Goal: Book appointment/travel/reservation

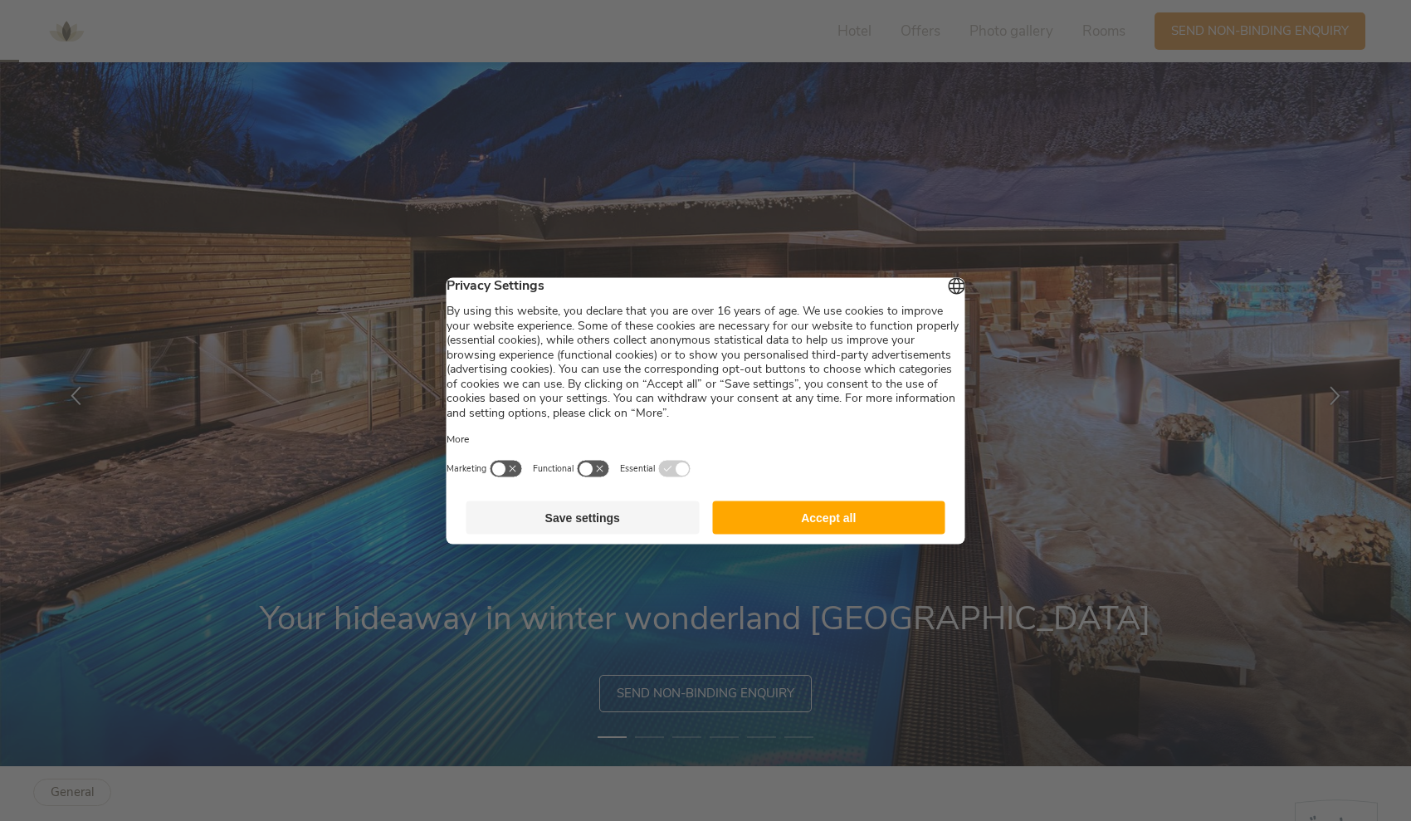
scroll to position [56, 0]
click at [851, 517] on button "Accept all" at bounding box center [828, 517] width 233 height 33
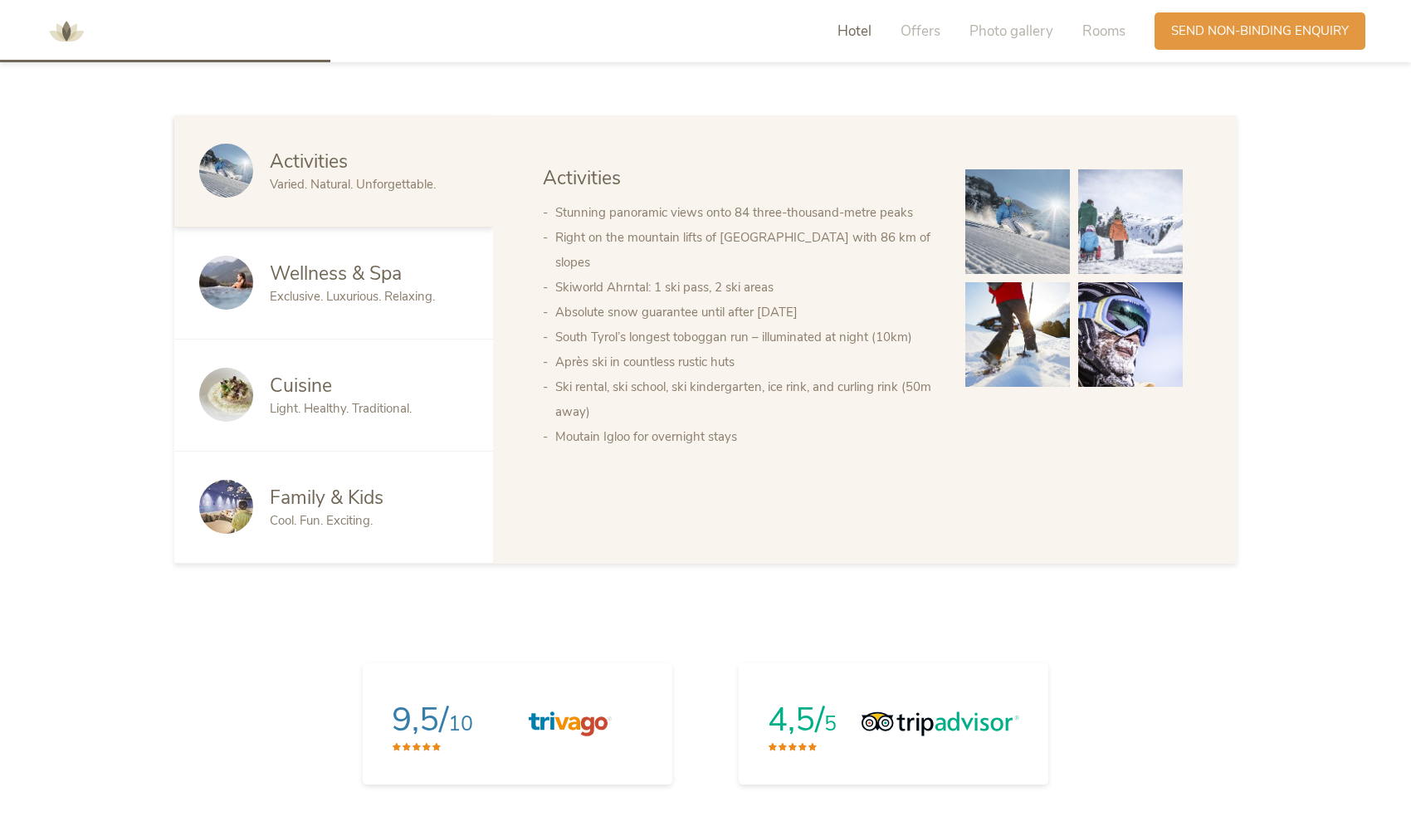
scroll to position [1066, 0]
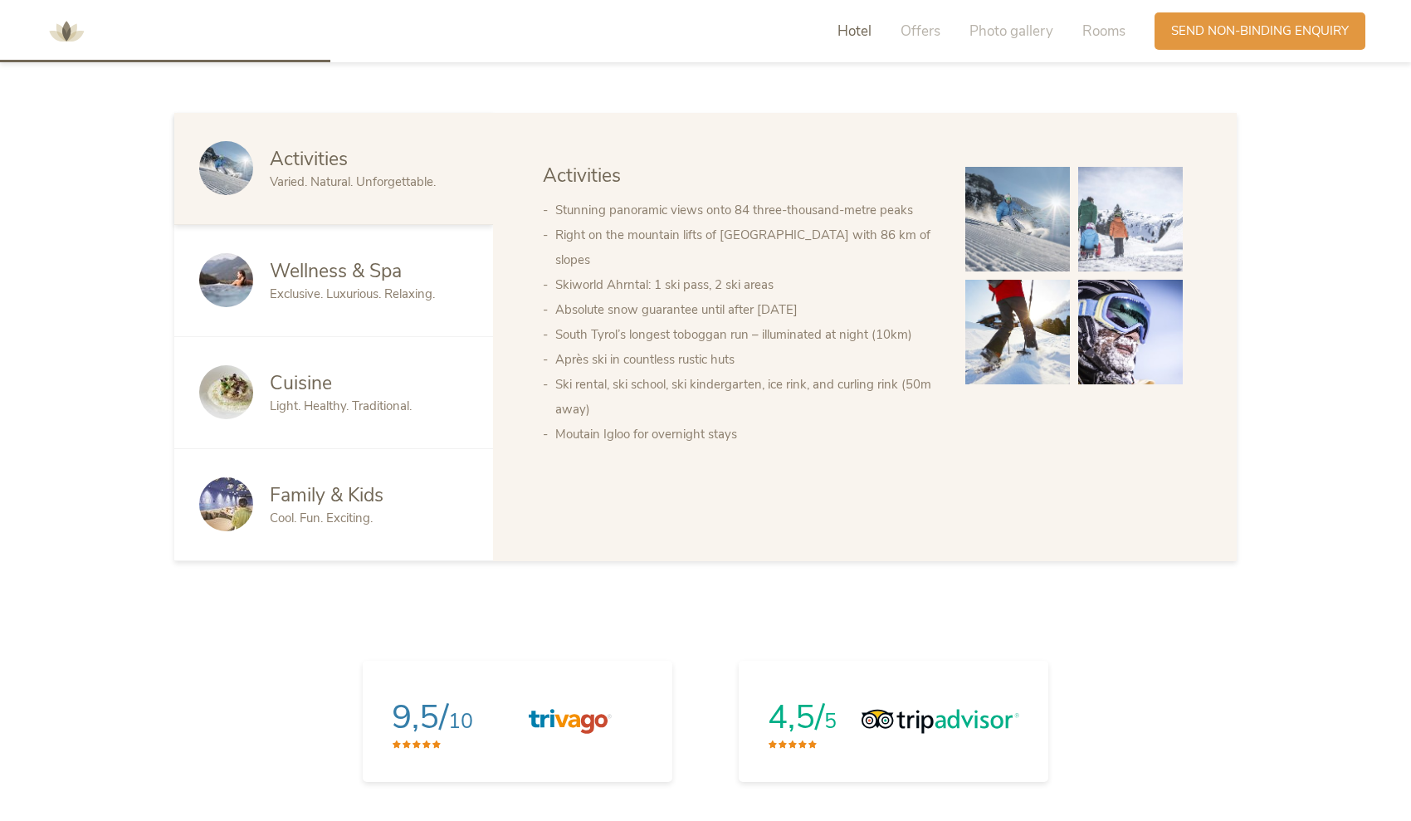
click at [232, 516] on div "Family & Kids Cool. Fun. Exciting." at bounding box center [333, 505] width 319 height 112
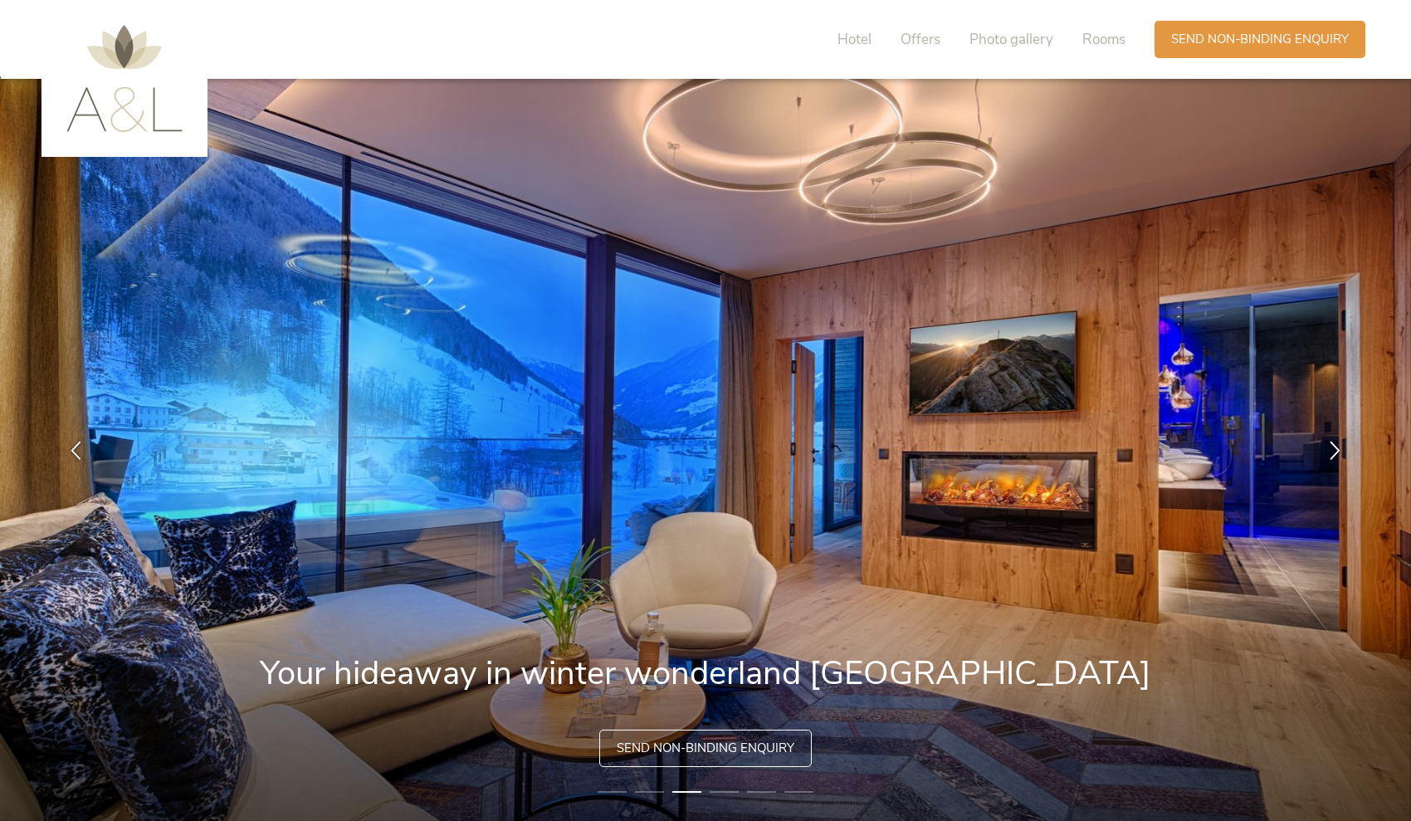
scroll to position [0, 0]
click at [913, 36] on span "Offers" at bounding box center [921, 39] width 40 height 19
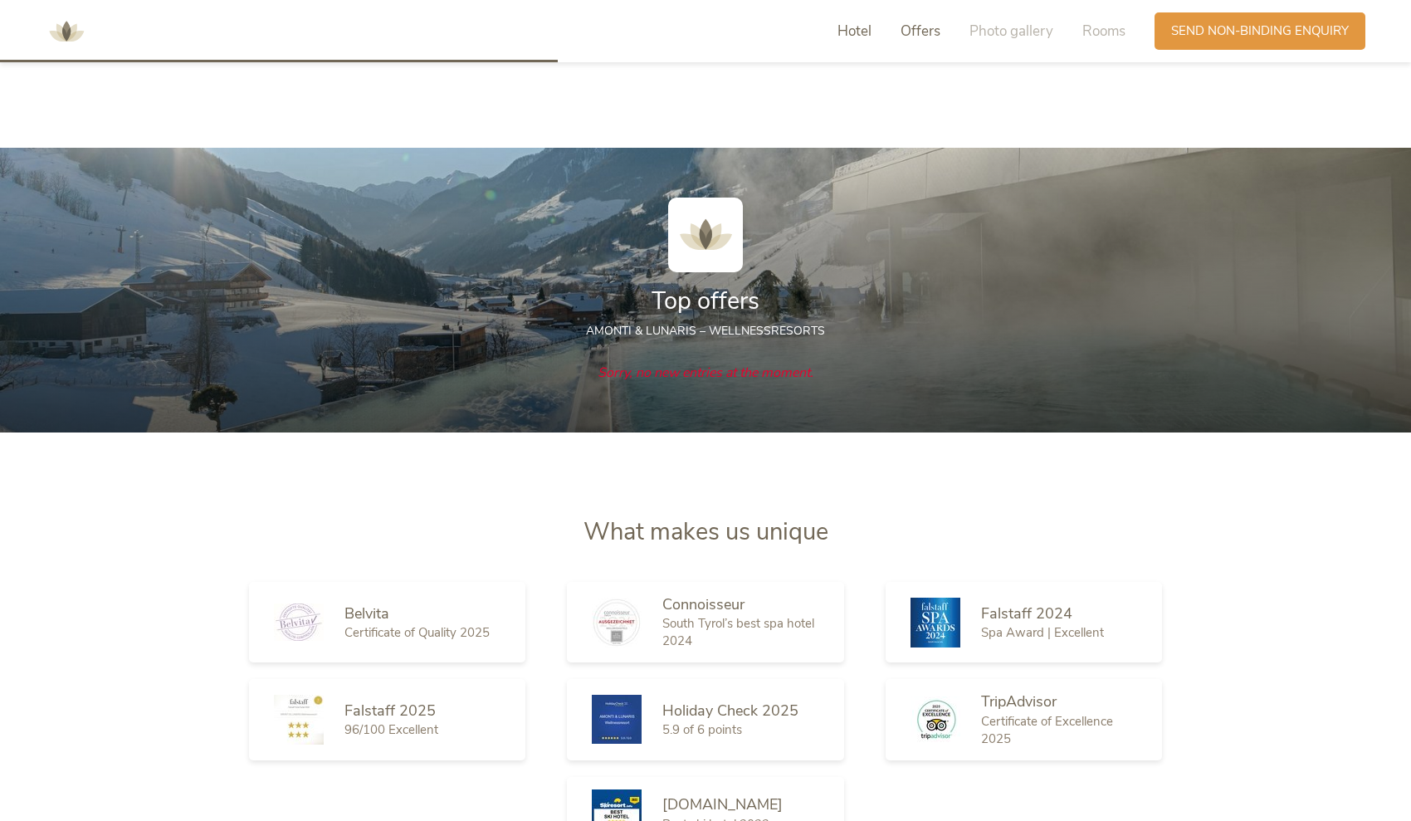
scroll to position [1842, 0]
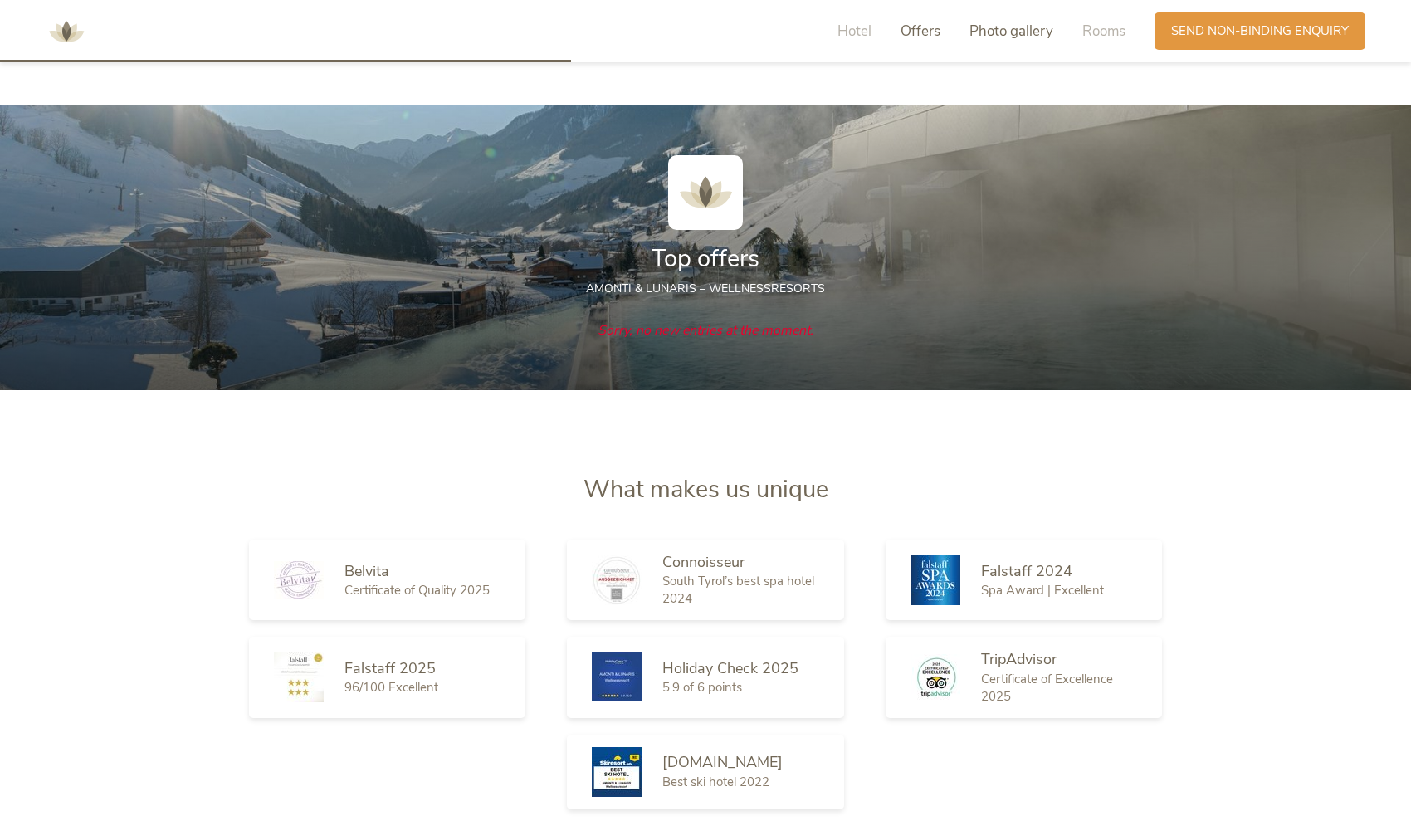
click at [995, 31] on span "Photo gallery" at bounding box center [1012, 31] width 84 height 19
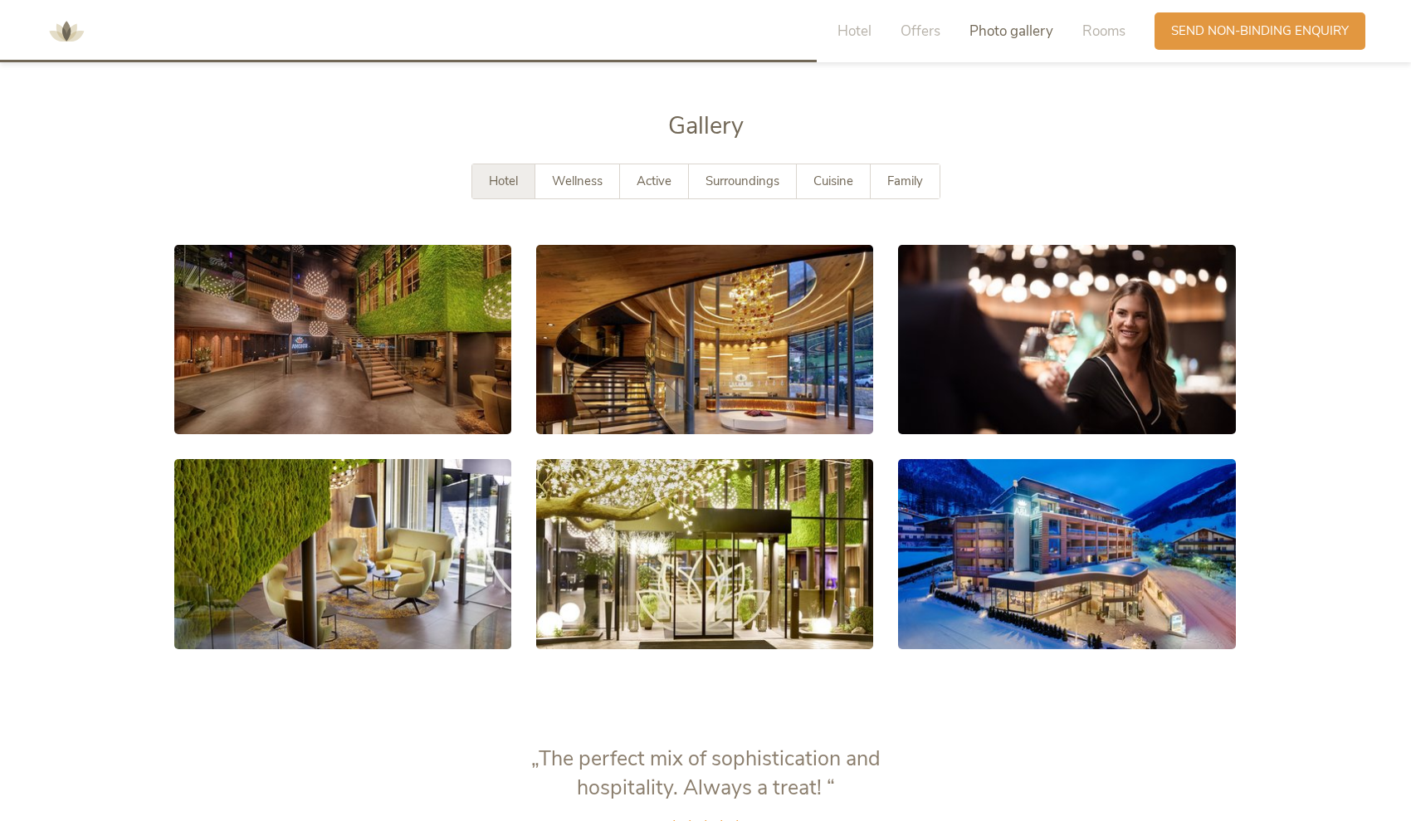
scroll to position [2635, 0]
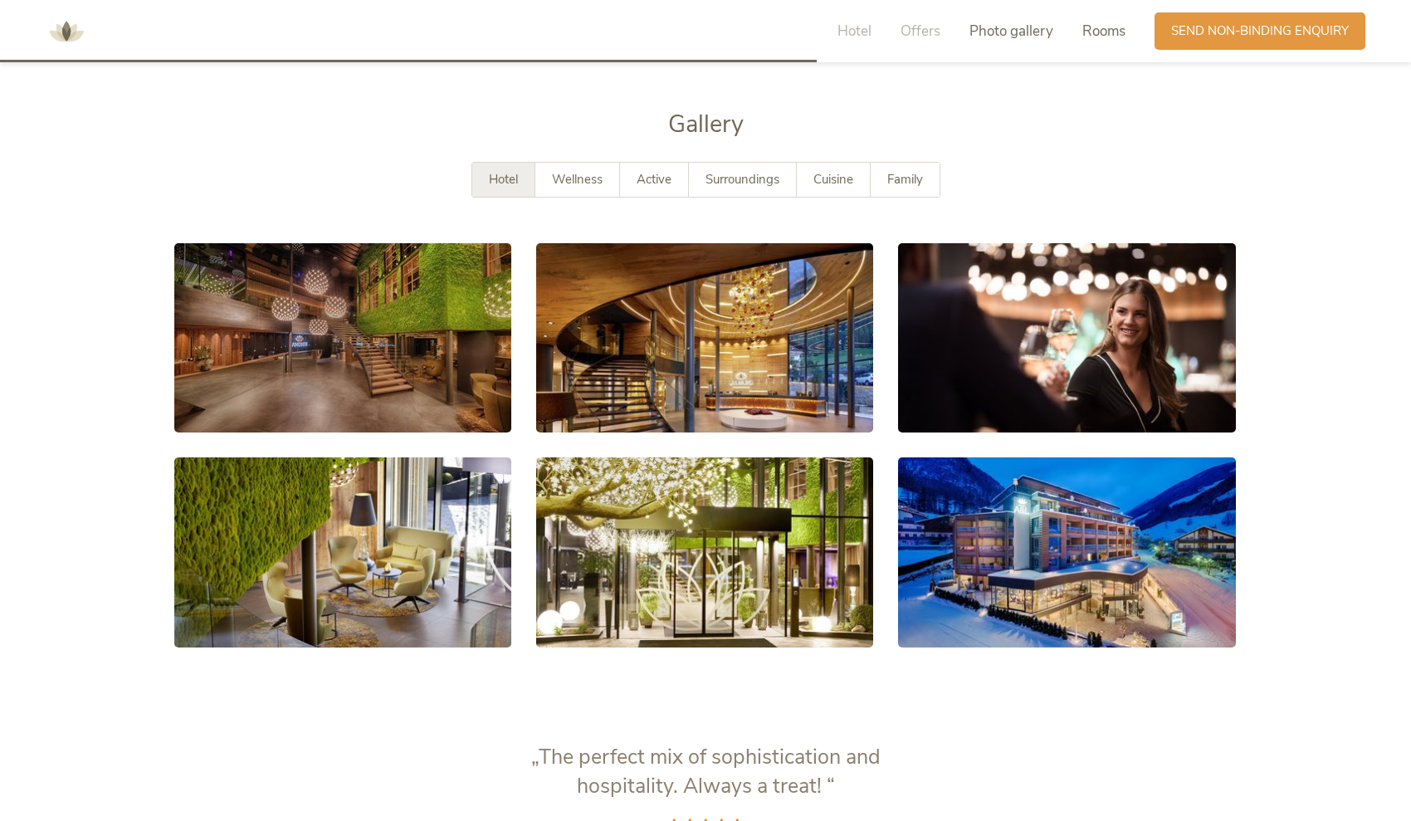
click at [1096, 33] on span "Rooms" at bounding box center [1104, 31] width 43 height 19
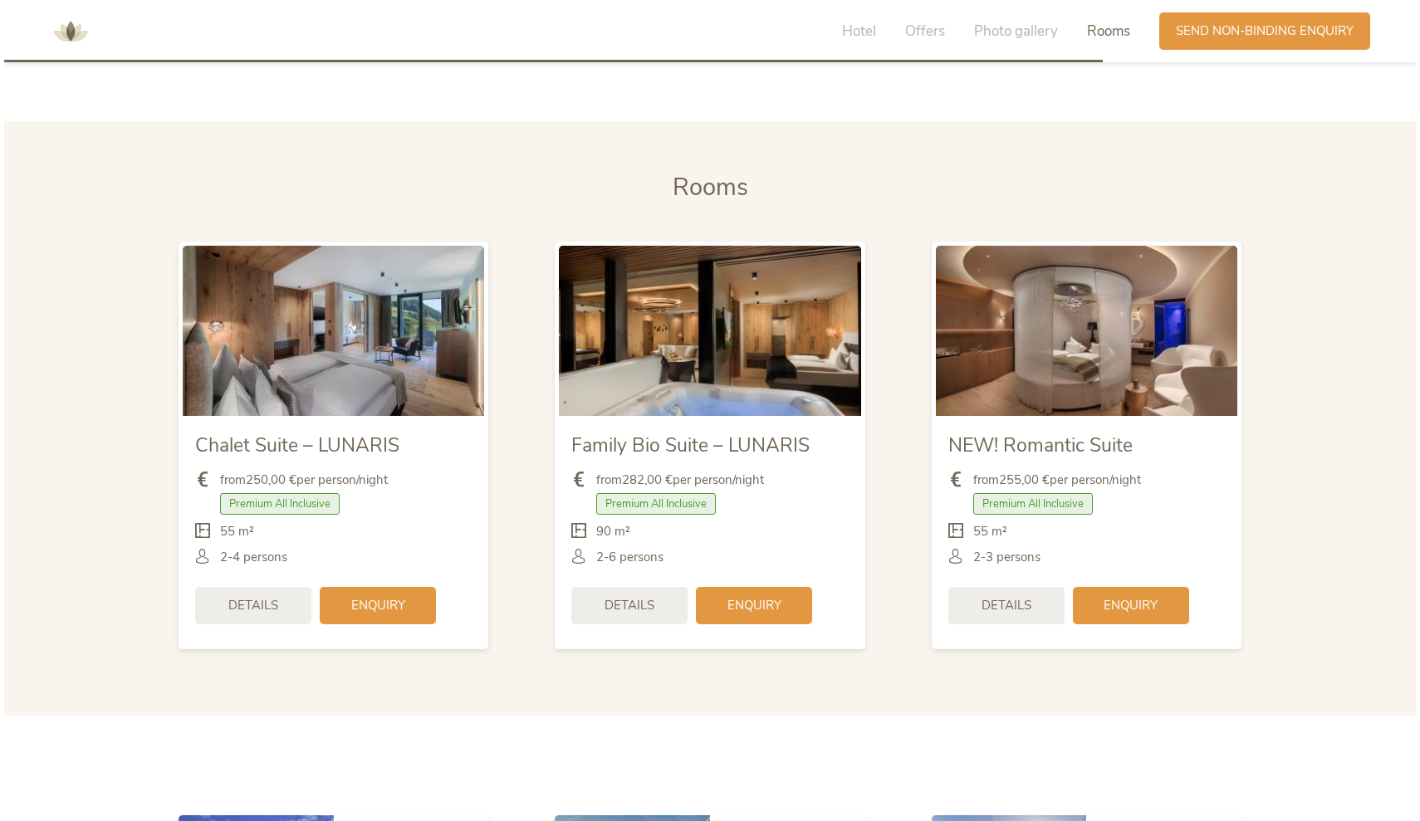
scroll to position [3544, 0]
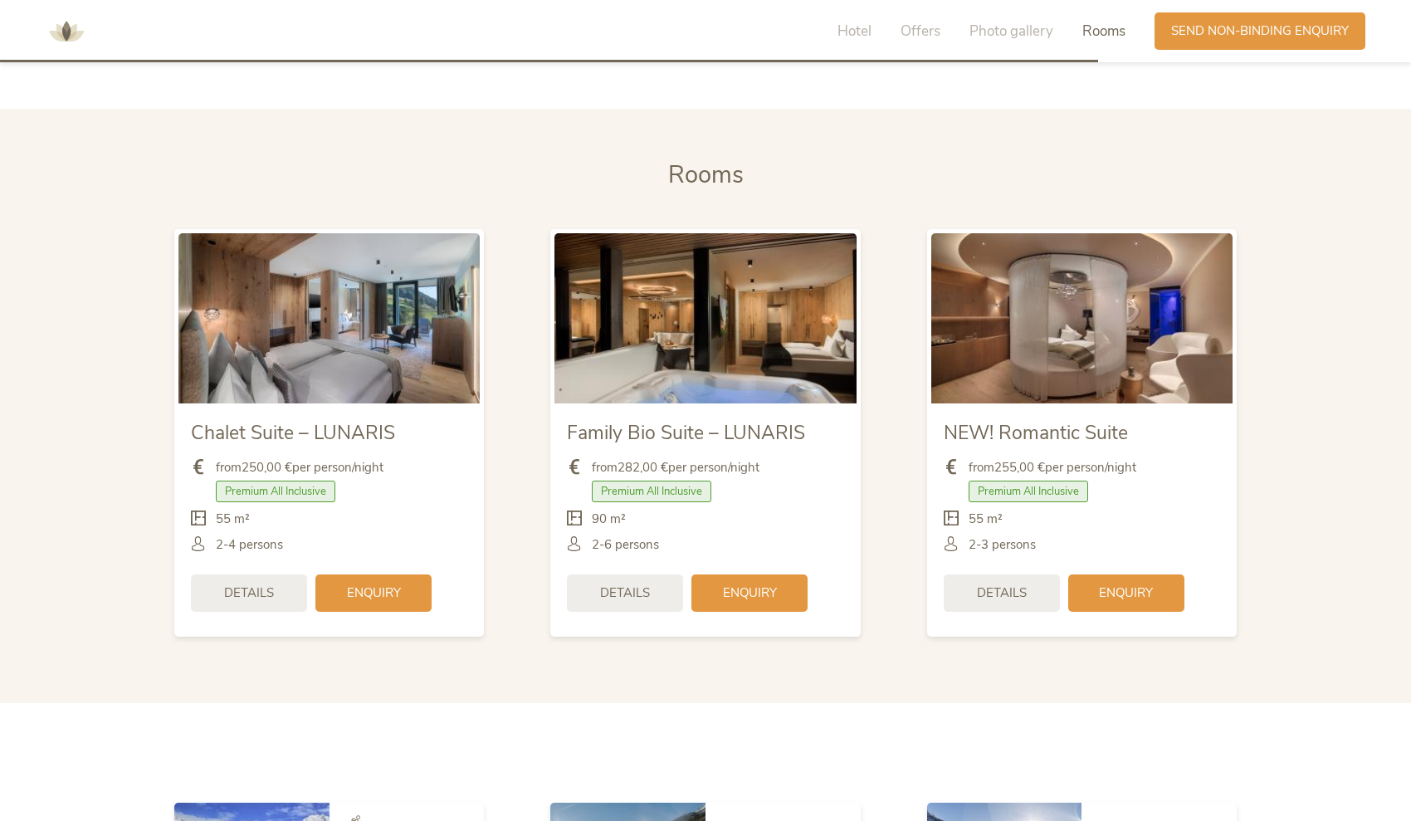
click at [399, 300] on img at bounding box center [329, 317] width 301 height 169
click at [268, 580] on div "Details" at bounding box center [249, 591] width 116 height 37
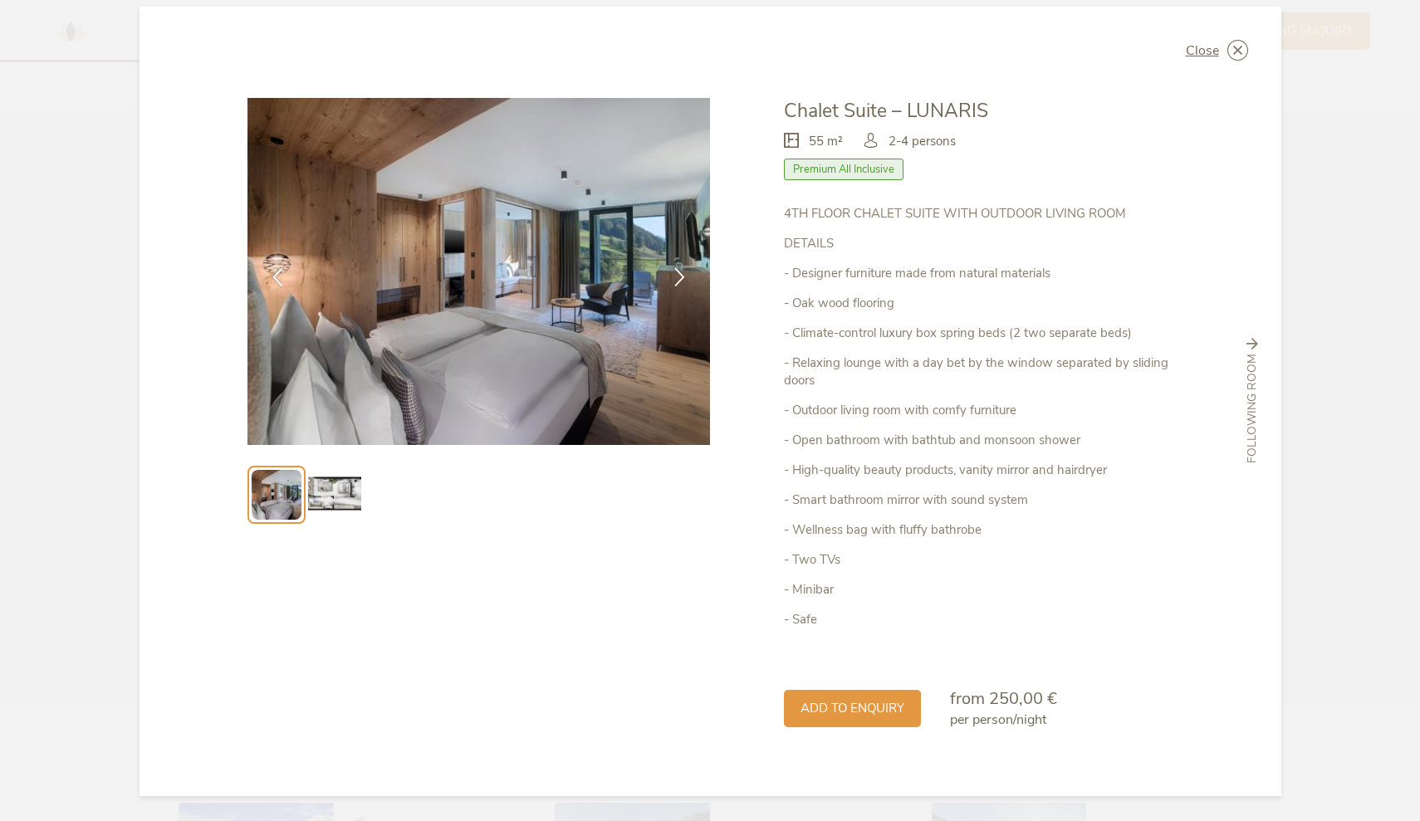
scroll to position [17, 0]
click at [670, 266] on div at bounding box center [679, 278] width 52 height 52
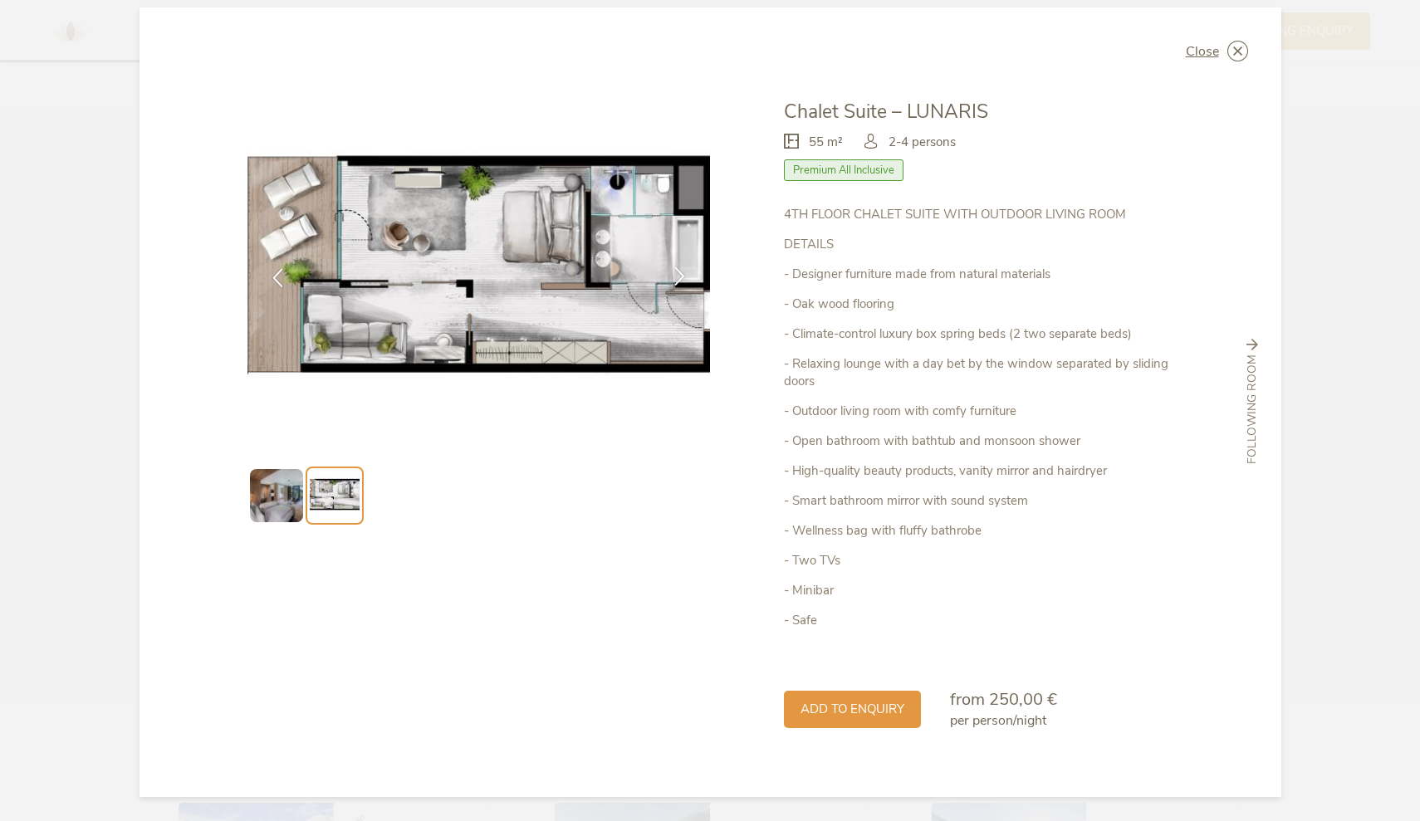
click at [670, 266] on div at bounding box center [679, 278] width 52 height 52
click at [675, 283] on icon at bounding box center [679, 276] width 19 height 19
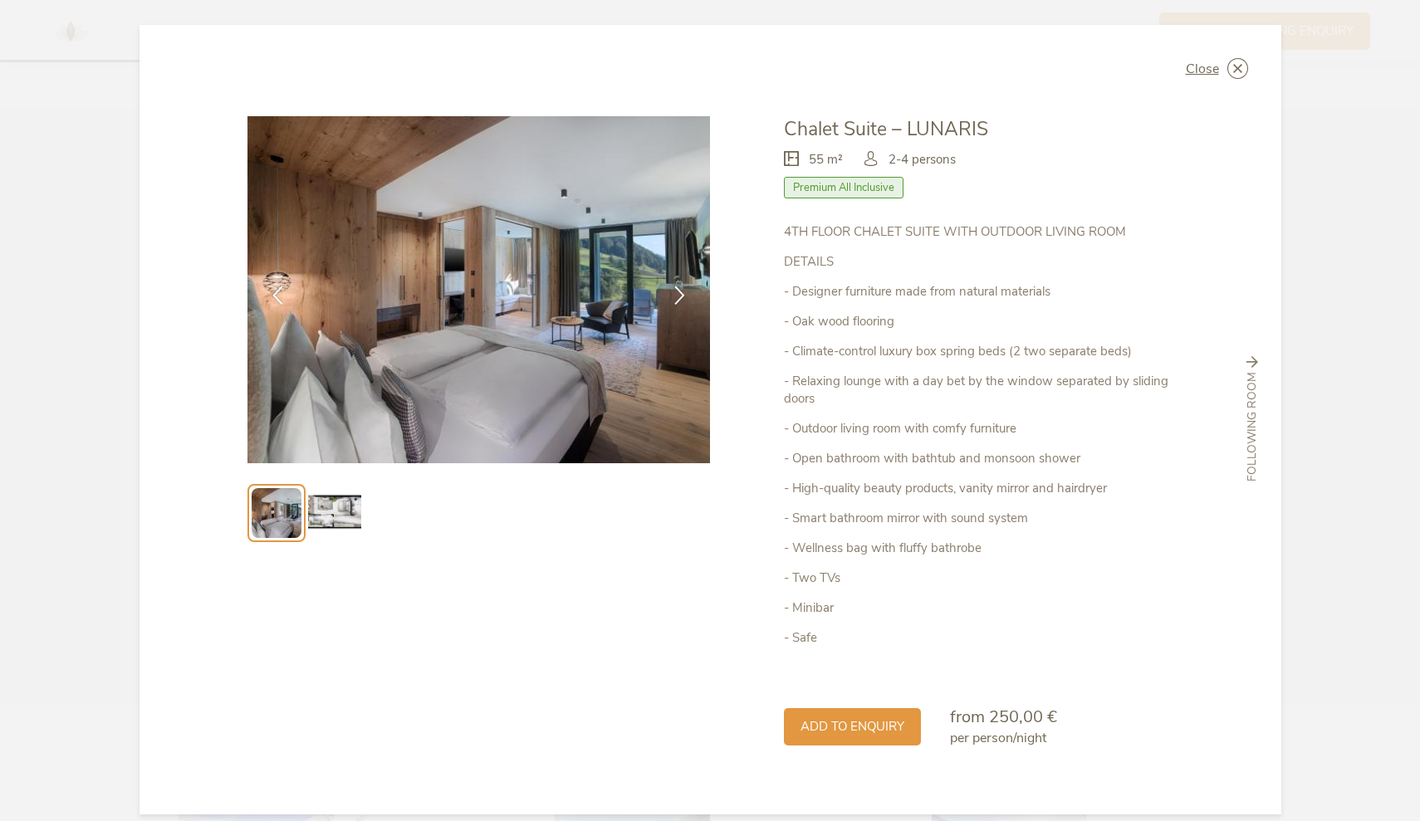
scroll to position [0, 0]
click at [827, 726] on span "Add to enquiry" at bounding box center [852, 725] width 104 height 17
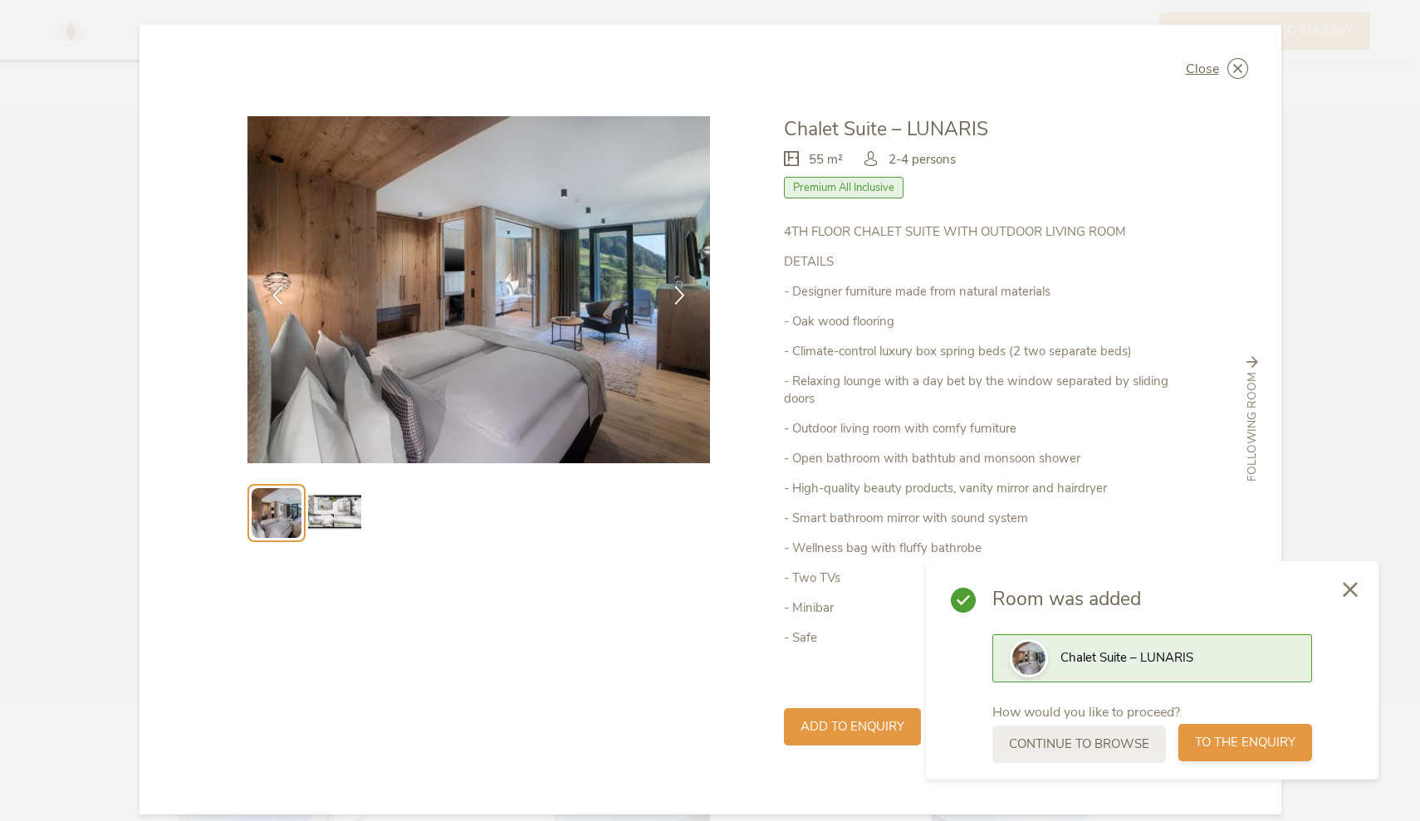
click at [1210, 742] on span "to the enquiry" at bounding box center [1245, 742] width 100 height 17
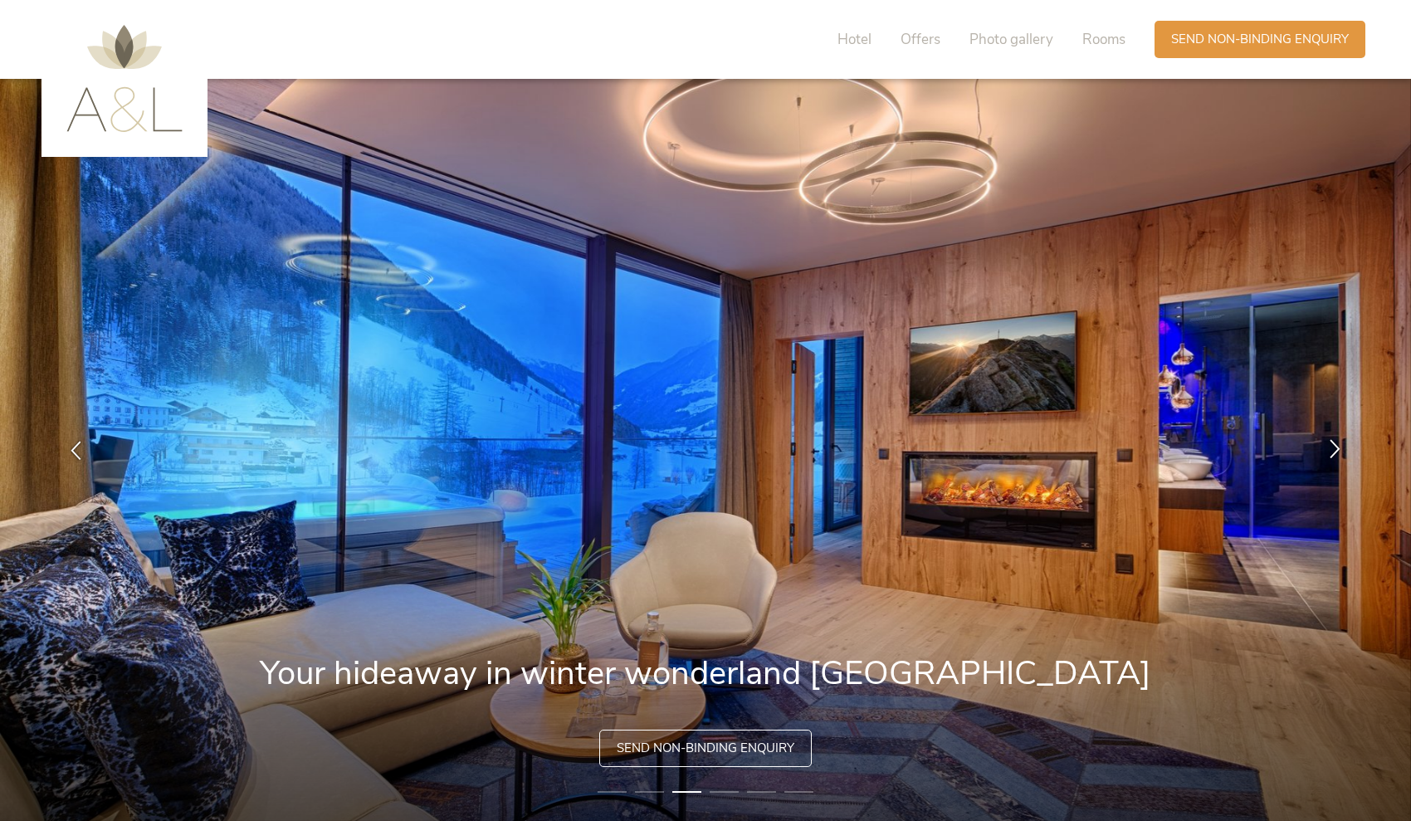
click at [1332, 448] on icon at bounding box center [1335, 448] width 19 height 19
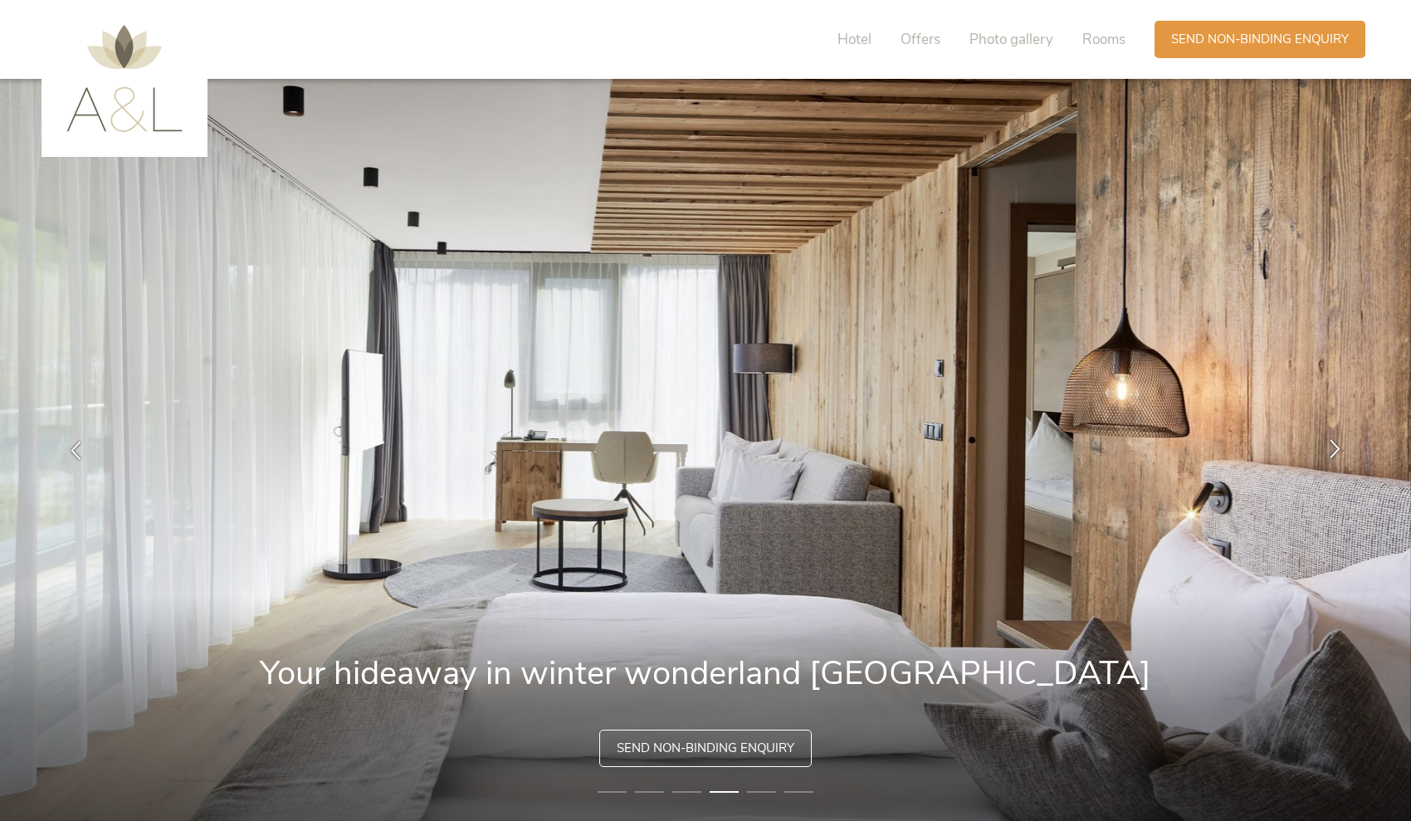
click at [1332, 448] on icon at bounding box center [1335, 448] width 19 height 19
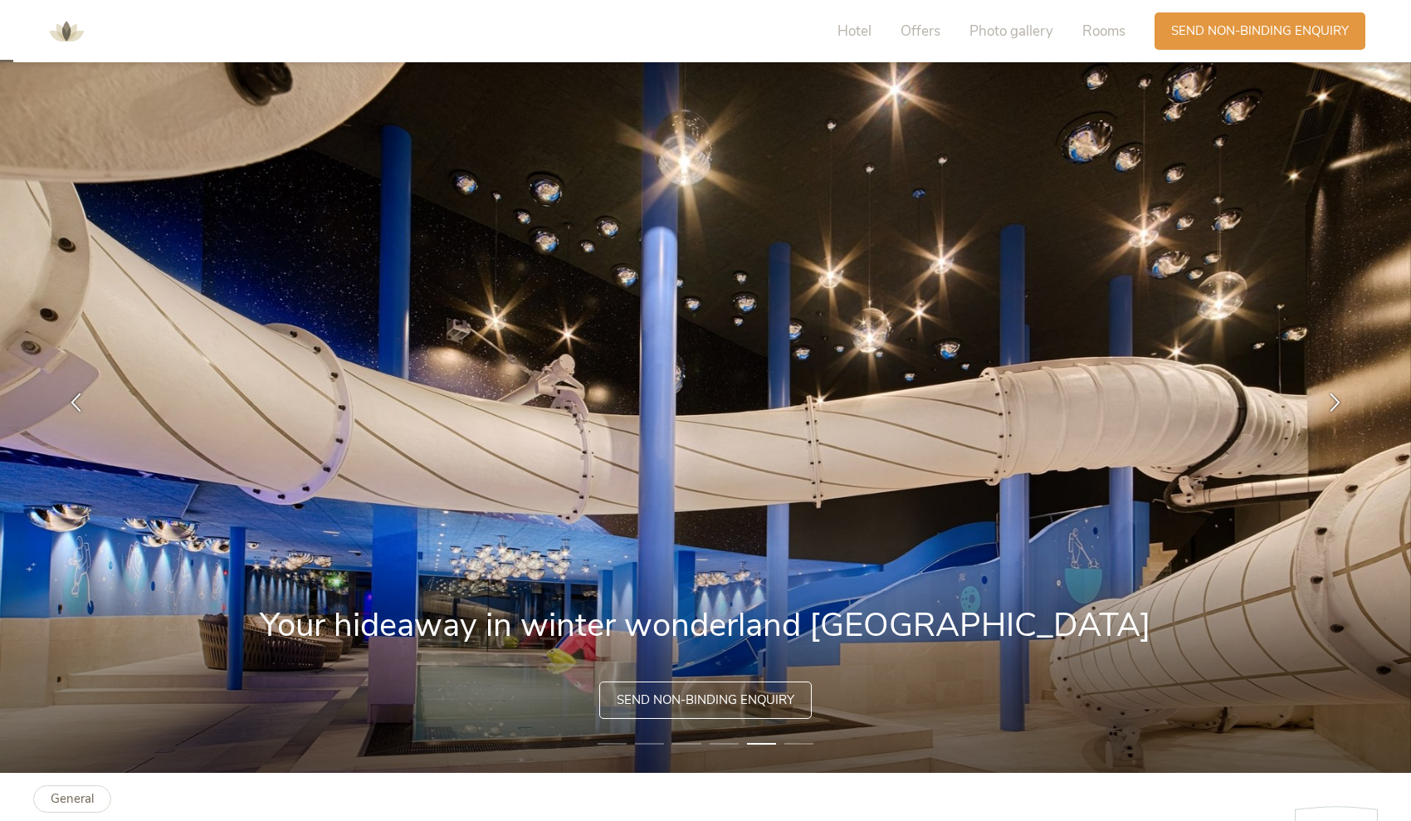
scroll to position [48, 0]
click at [1333, 403] on icon at bounding box center [1335, 400] width 19 height 19
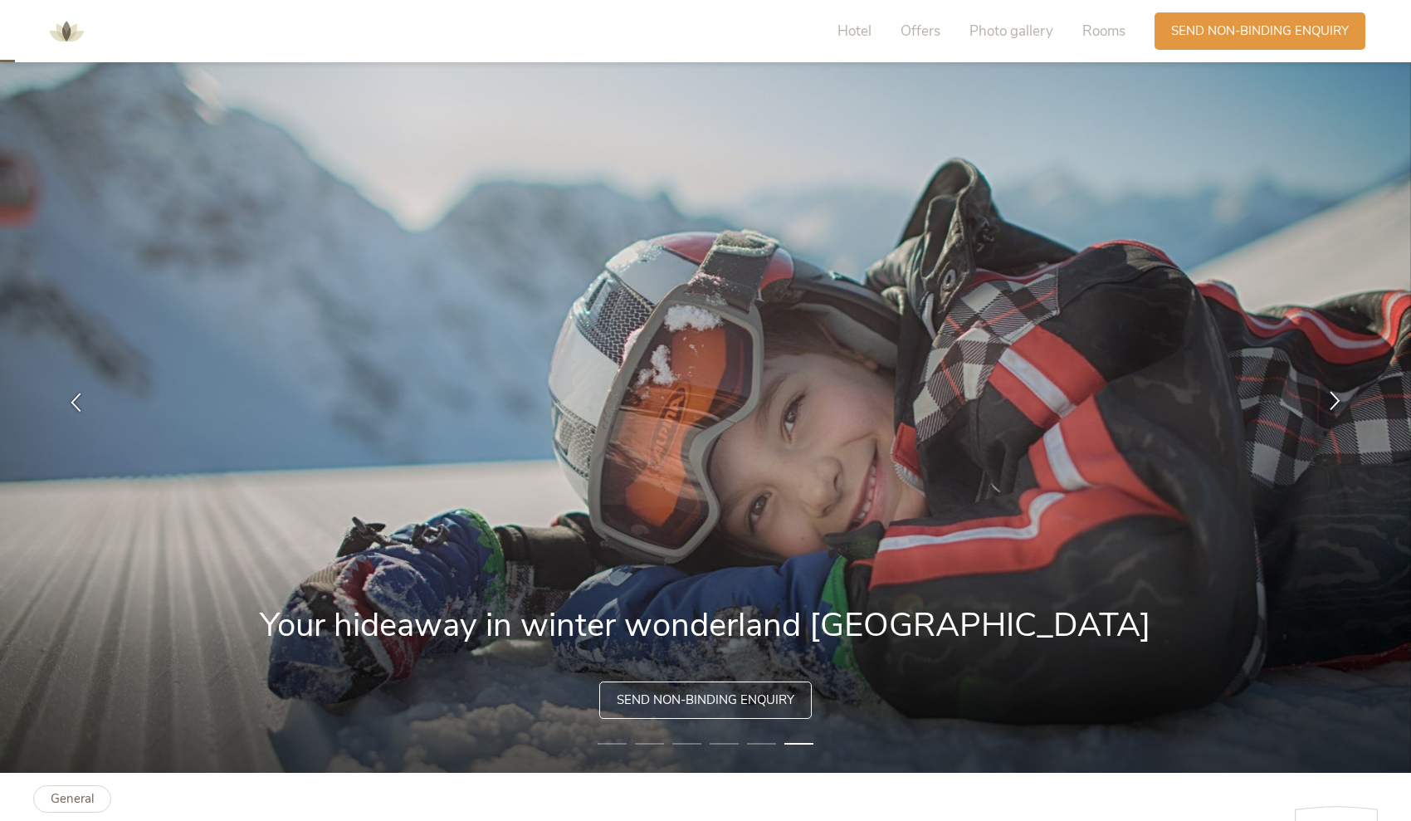
click at [1333, 403] on icon at bounding box center [1335, 400] width 19 height 19
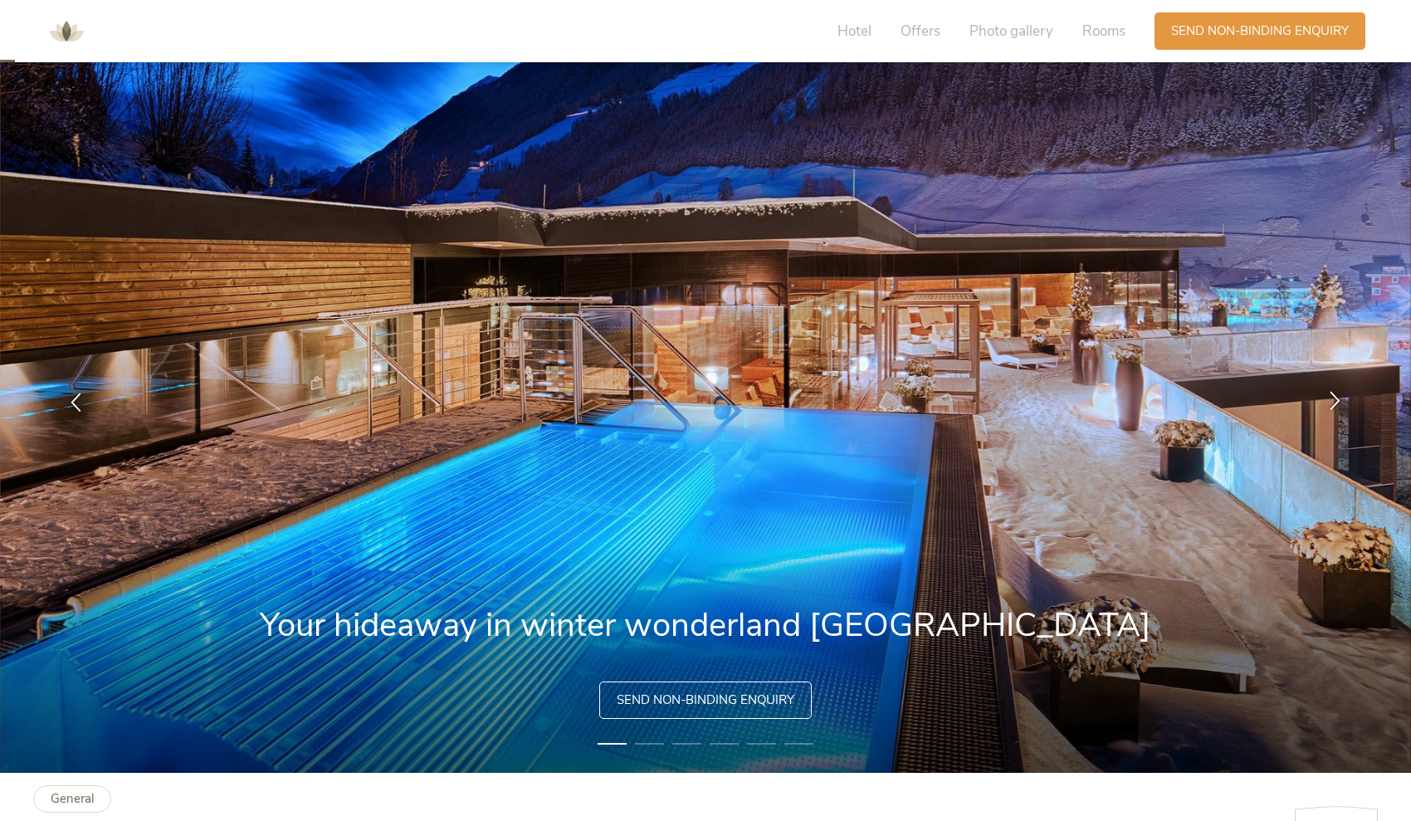
click at [1333, 403] on icon at bounding box center [1335, 400] width 19 height 19
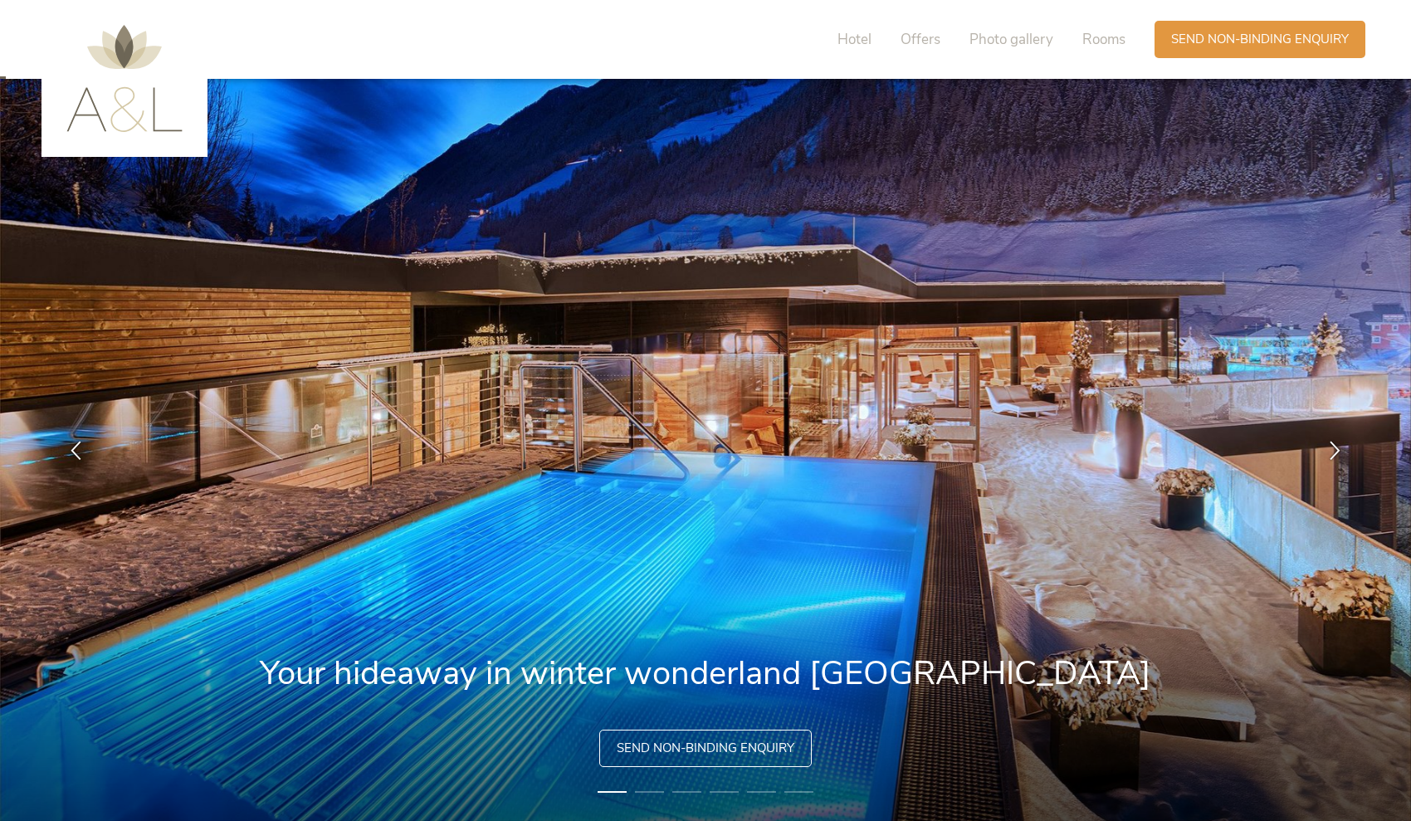
scroll to position [0, 0]
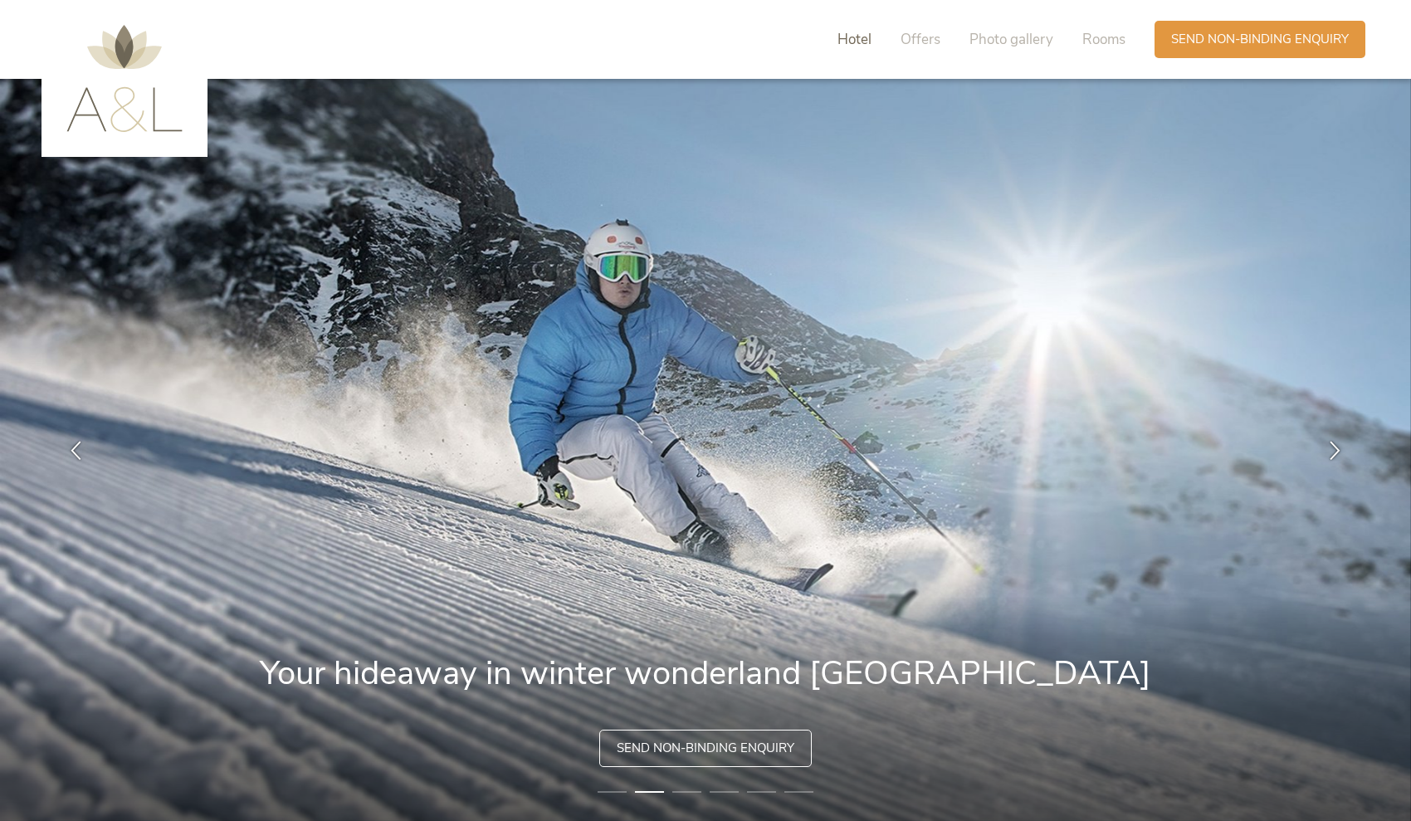
click at [864, 35] on span "Hotel" at bounding box center [855, 39] width 34 height 19
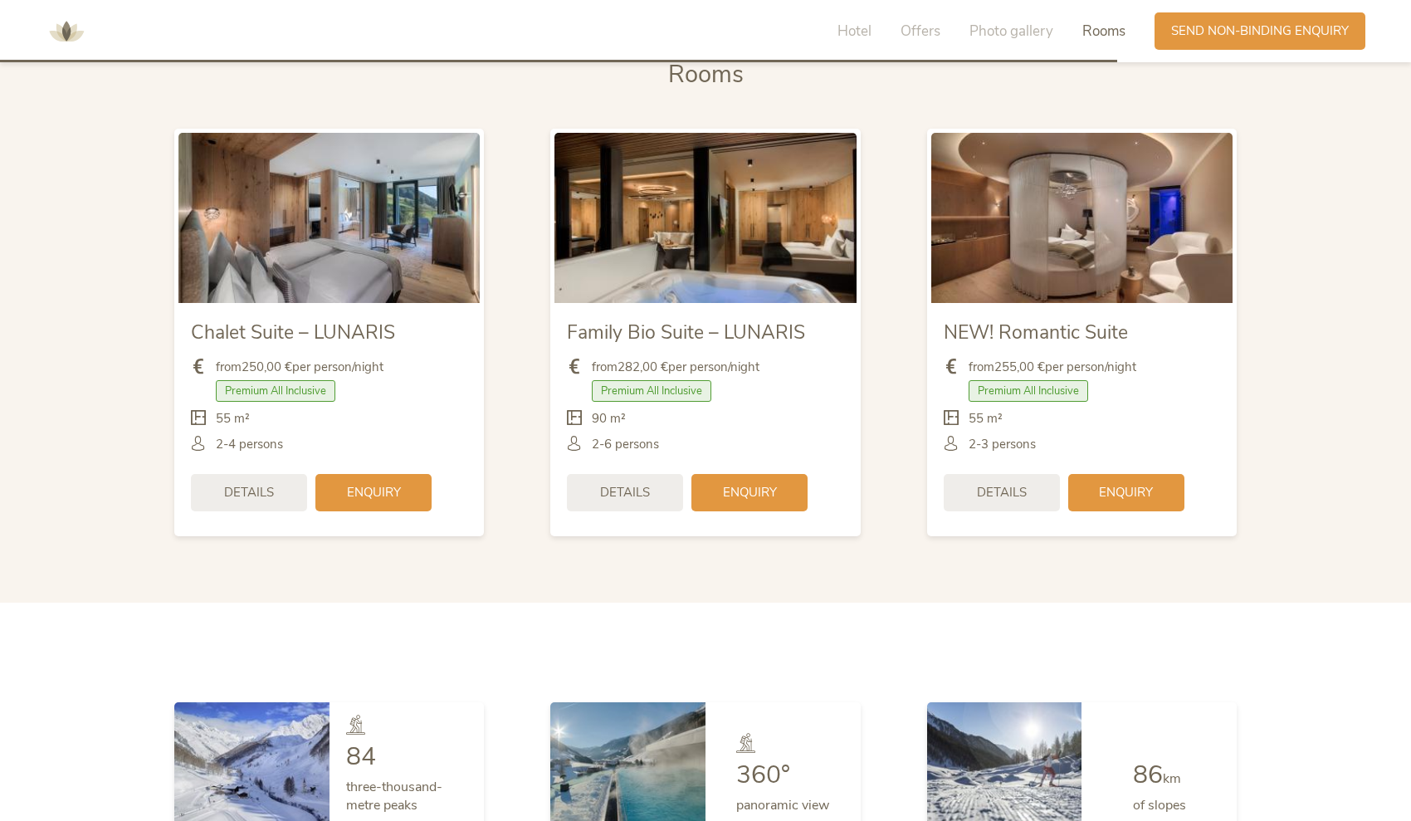
scroll to position [3705, 0]
